Goal: Task Accomplishment & Management: Use online tool/utility

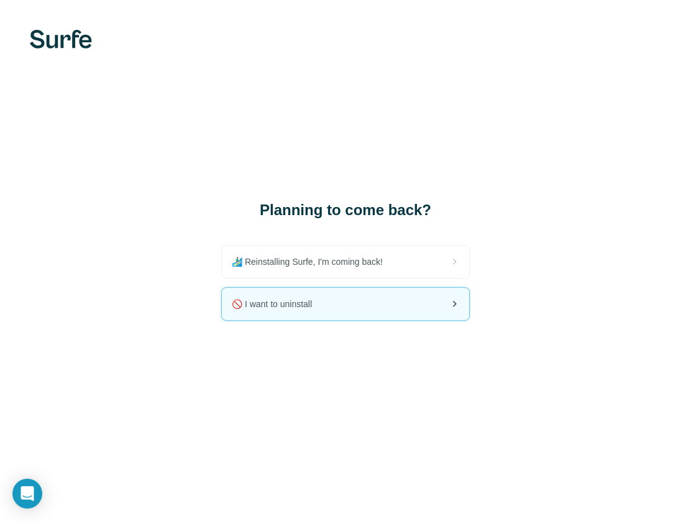
click at [293, 307] on span "🚫 I want to uninstall" at bounding box center [277, 304] width 90 height 12
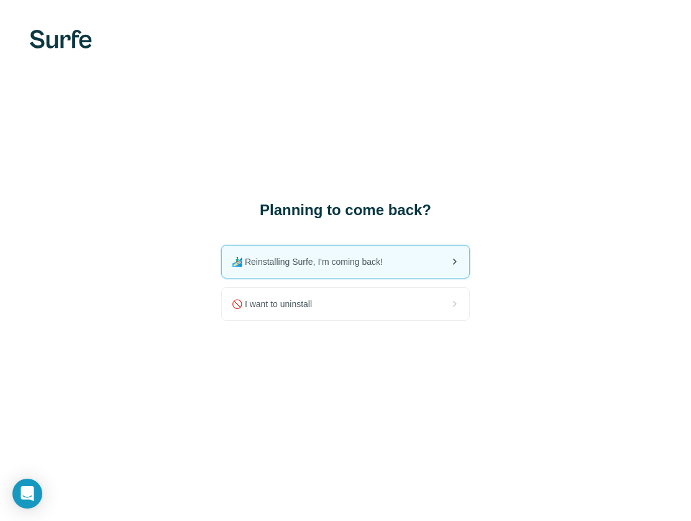
click at [298, 252] on div "🏄🏻‍♂️ Reinstalling Surfe, I'm coming back!" at bounding box center [345, 261] width 247 height 32
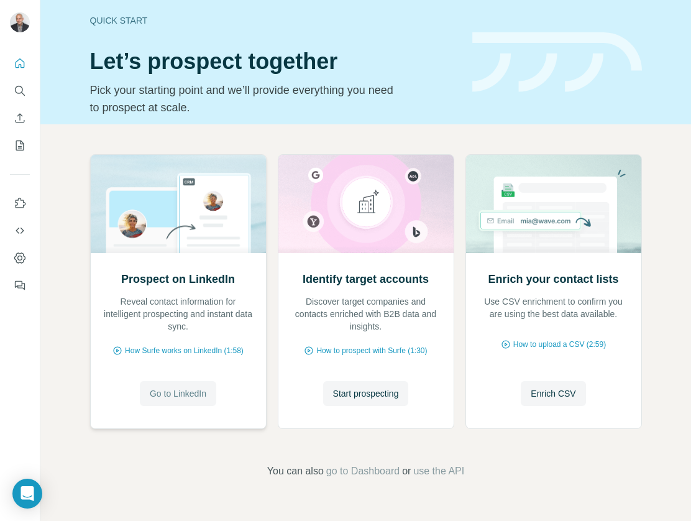
click at [169, 385] on button "Go to LinkedIn" at bounding box center [178, 393] width 76 height 25
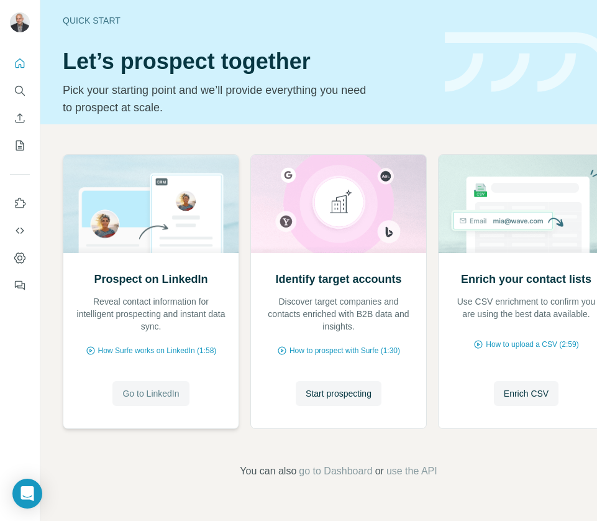
click at [167, 389] on span "Go to LinkedIn" at bounding box center [150, 393] width 57 height 12
click at [156, 398] on span "Go to LinkedIn" at bounding box center [150, 393] width 57 height 12
